Goal: Task Accomplishment & Management: Use online tool/utility

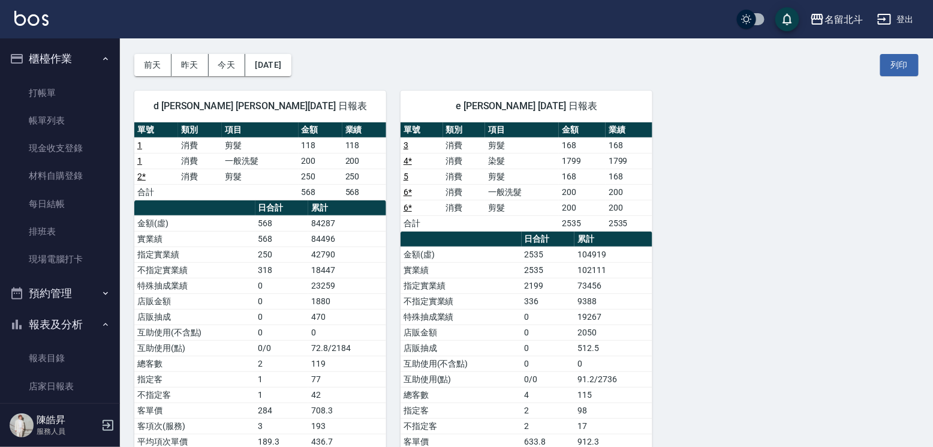
scroll to position [180, 0]
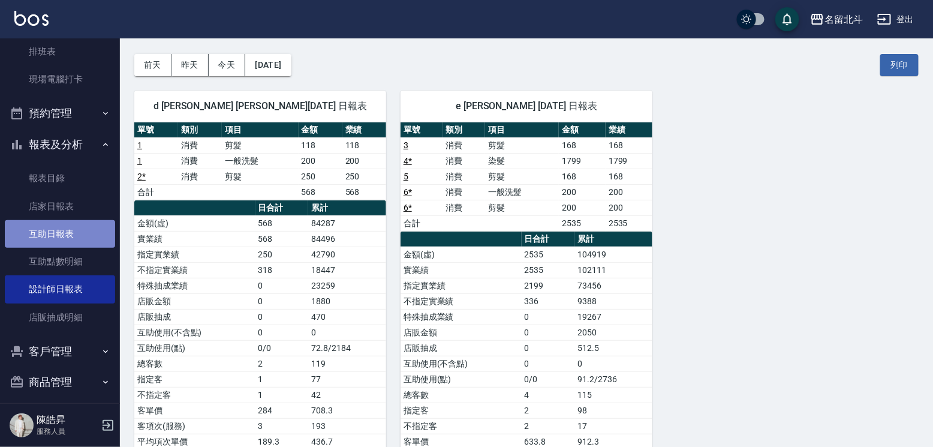
click at [82, 245] on link "互助日報表" at bounding box center [60, 234] width 110 height 28
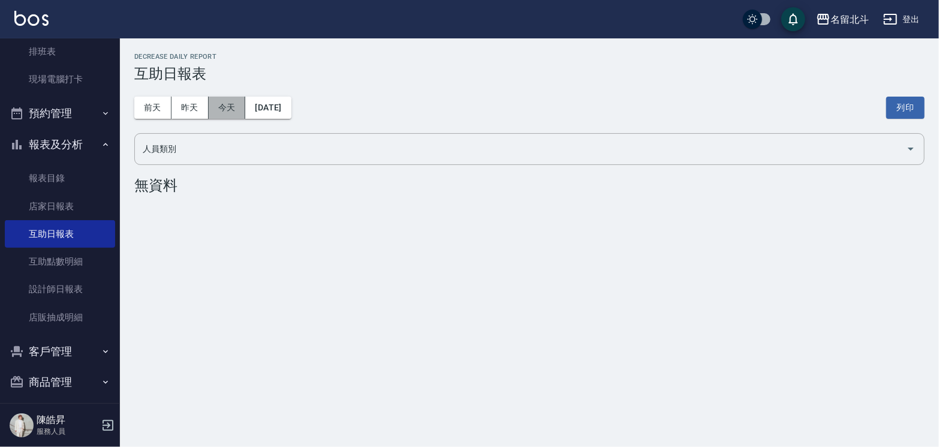
click at [215, 105] on button "今天" at bounding box center [227, 108] width 37 height 22
drag, startPoint x: 186, startPoint y: 105, endPoint x: 183, endPoint y: 111, distance: 7.0
click at [183, 111] on button "昨天" at bounding box center [189, 108] width 37 height 22
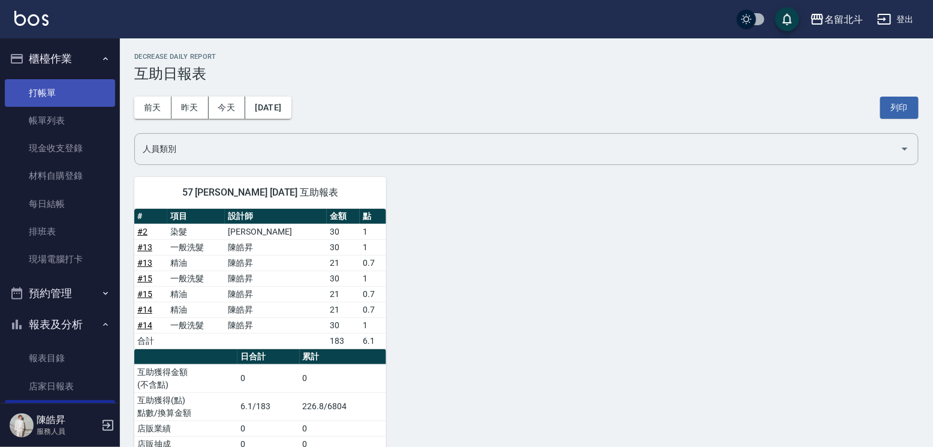
click at [58, 94] on link "打帳單" at bounding box center [60, 93] width 110 height 28
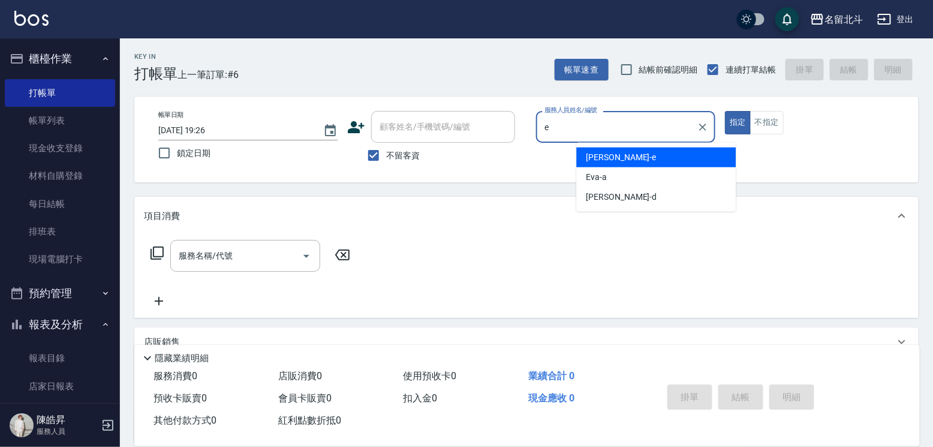
type input "[PERSON_NAME]-e"
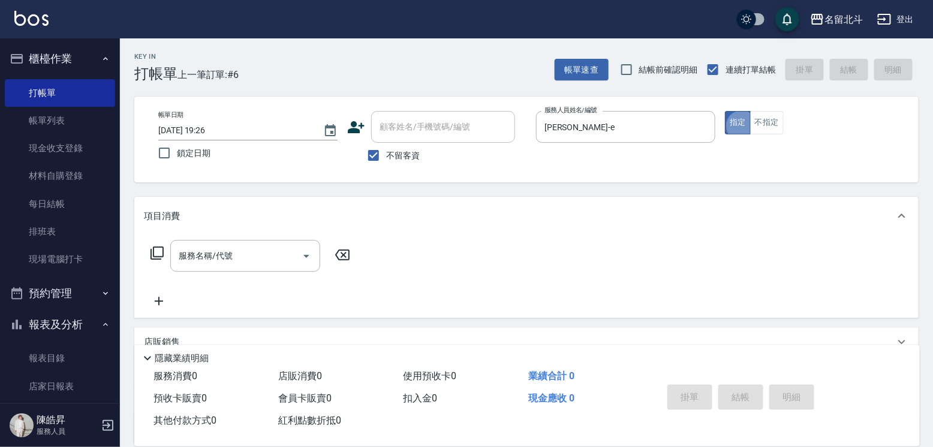
type button "true"
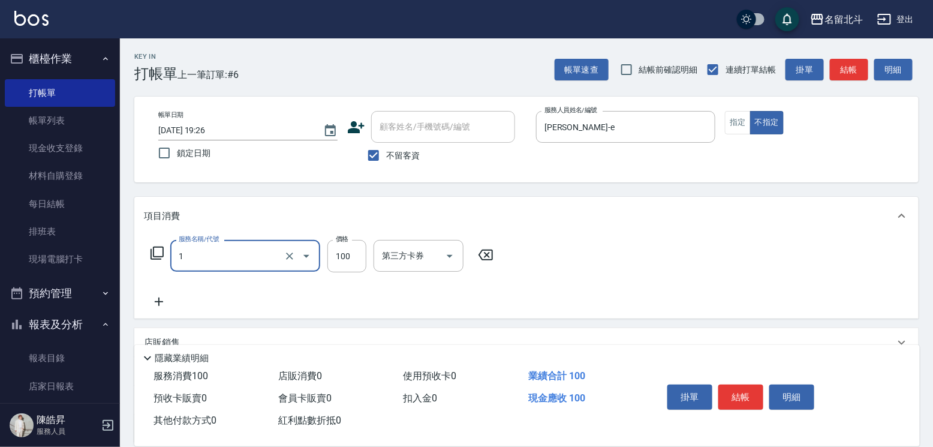
type input "剪髮(1)"
type input "168"
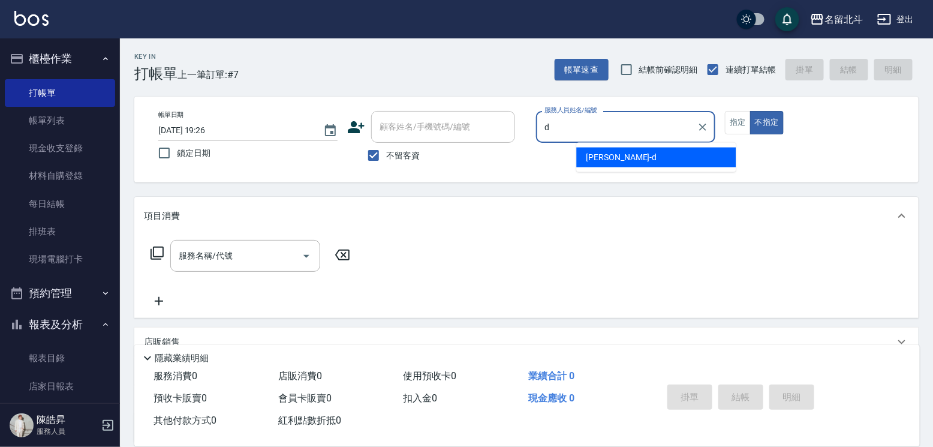
type input "[PERSON_NAME] -d"
type button "false"
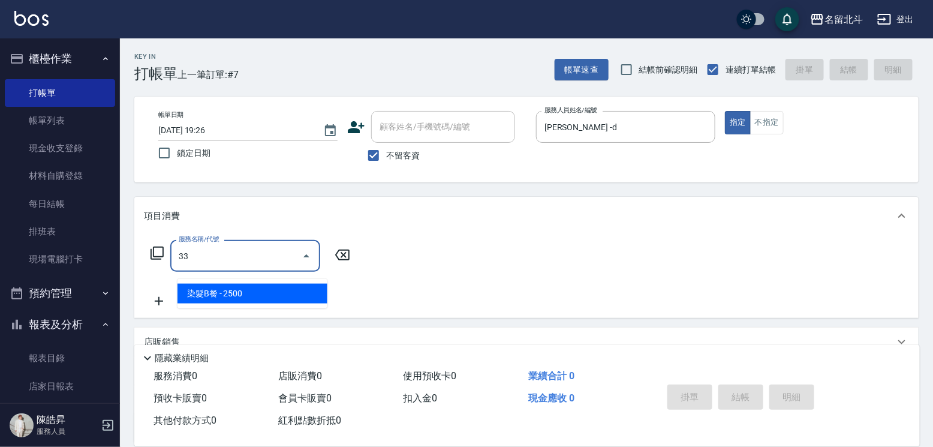
type input "染髮B餐(33)"
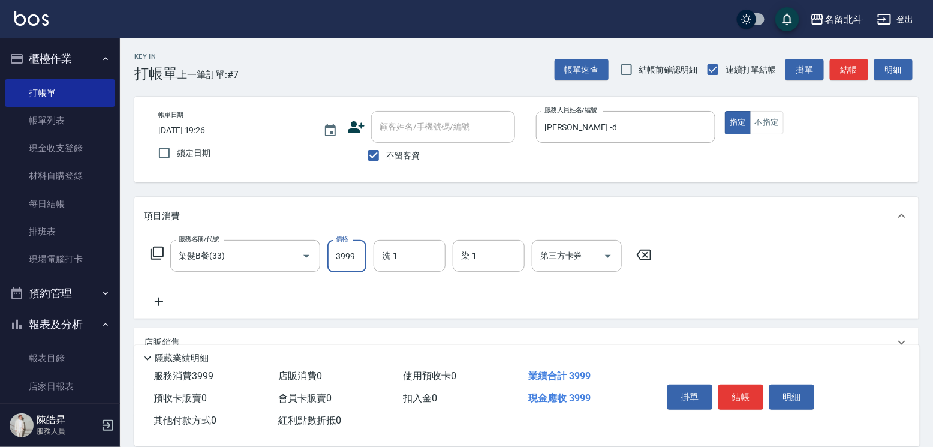
type input "3999"
type input "[PERSON_NAME]-57"
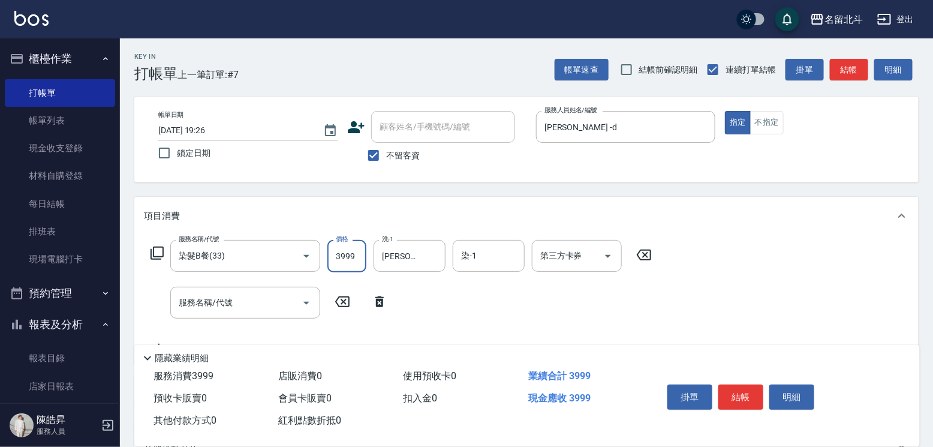
click at [350, 263] on input "3999" at bounding box center [346, 256] width 39 height 32
type input "2999"
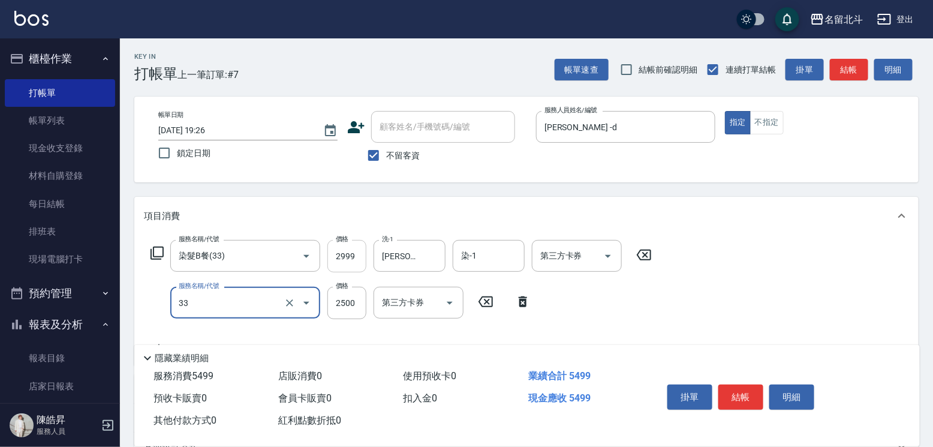
type input "染髮B餐(33)"
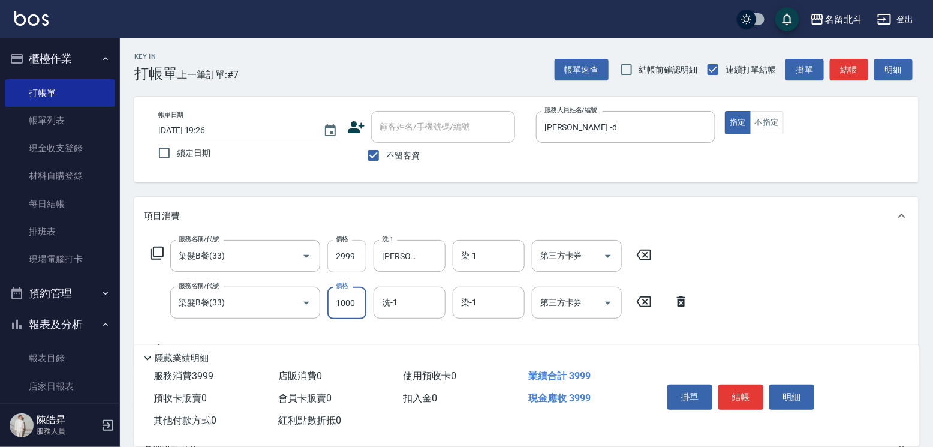
type input "1000"
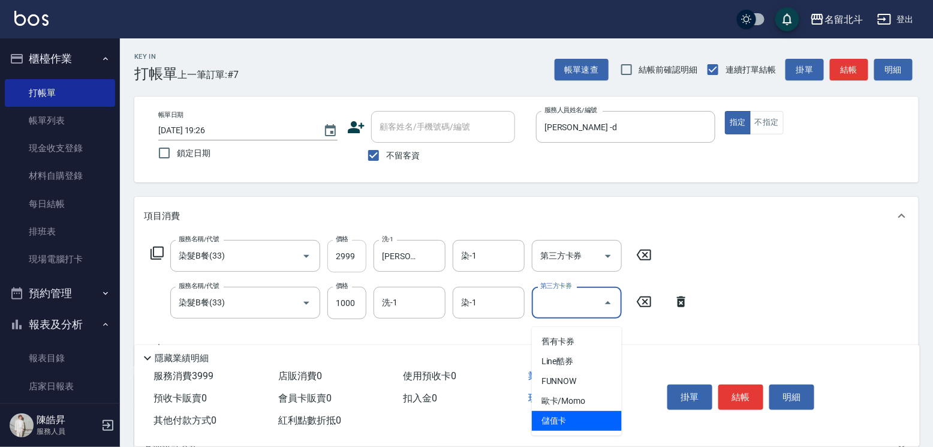
type input "儲值卡"
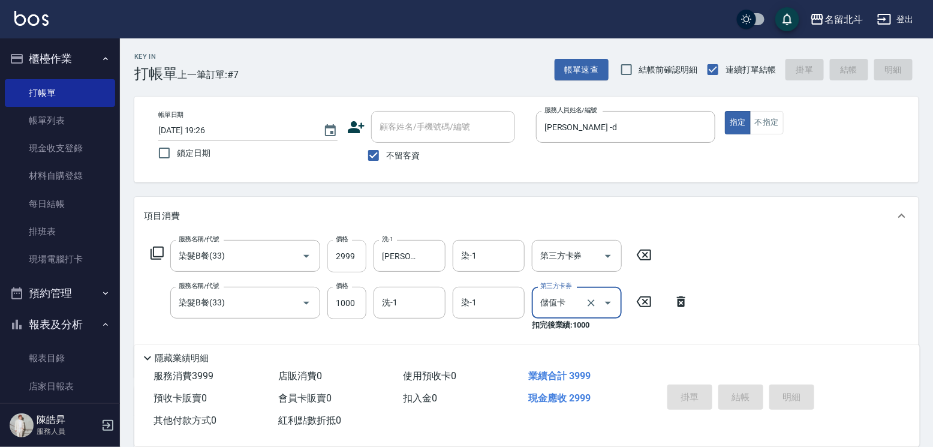
type input "[DATE] 19:27"
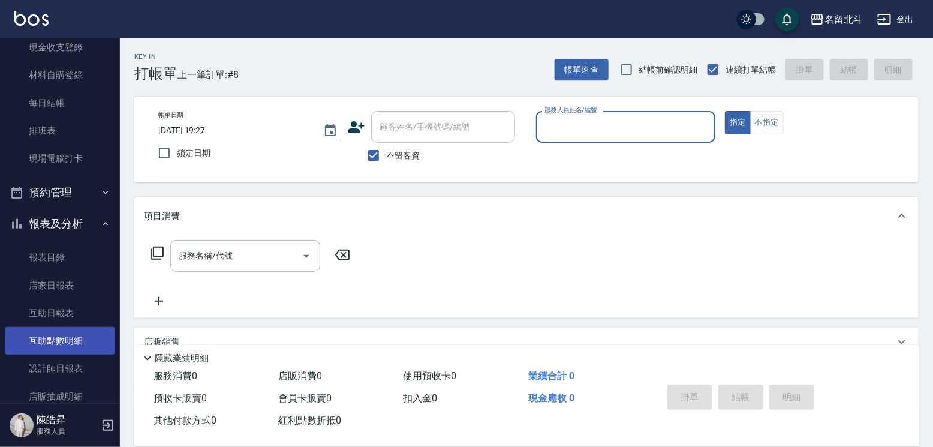
scroll to position [180, 0]
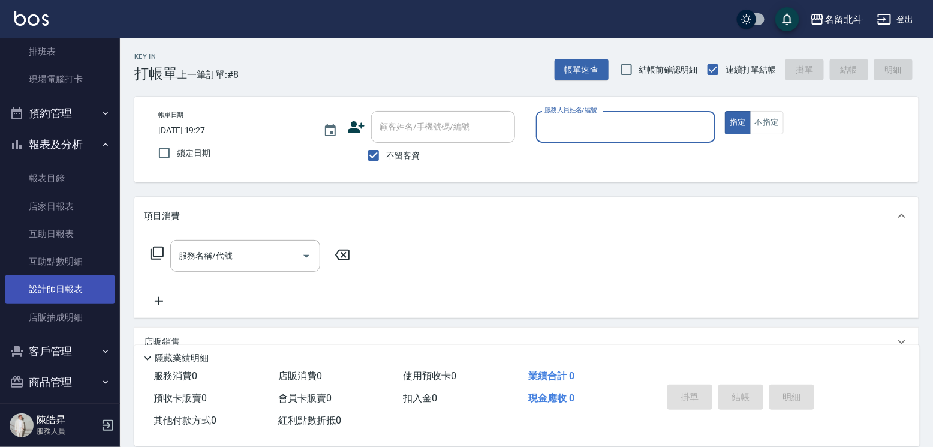
click at [71, 300] on link "設計師日報表" at bounding box center [60, 289] width 110 height 28
